Goal: Find specific page/section: Find specific page/section

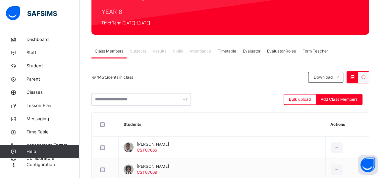
scroll to position [78, 0]
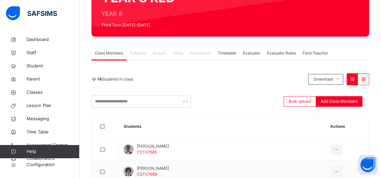
click at [160, 53] on span "Results" at bounding box center [160, 53] width 14 height 6
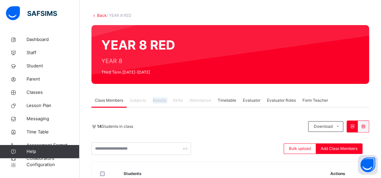
scroll to position [30, 0]
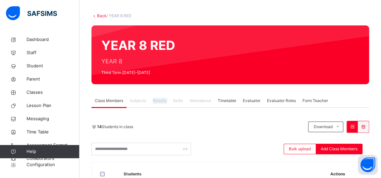
click at [160, 99] on span "Results" at bounding box center [160, 101] width 14 height 6
click at [159, 103] on span "Results" at bounding box center [160, 101] width 14 height 6
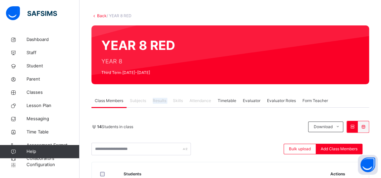
click at [159, 103] on span "Results" at bounding box center [160, 101] width 14 height 6
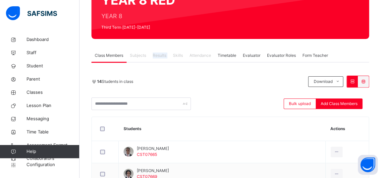
scroll to position [72, 0]
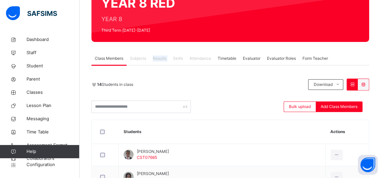
click at [158, 58] on span "Results" at bounding box center [160, 59] width 14 height 6
